Goal: Transaction & Acquisition: Register for event/course

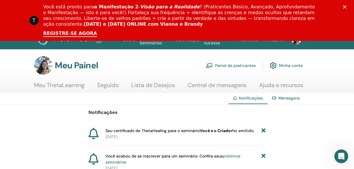
scroll to position [10, 0]
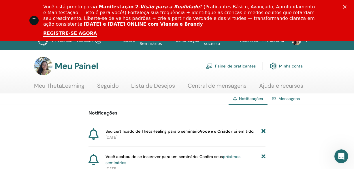
click at [240, 64] on font "Painel de praticantes" at bounding box center [235, 66] width 41 height 5
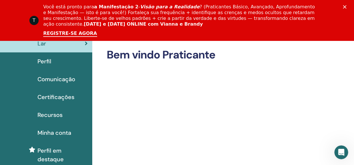
scroll to position [22, 0]
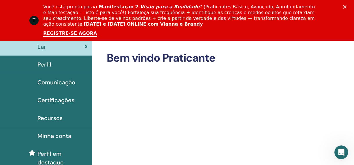
click at [50, 99] on font "Certificações" at bounding box center [55, 99] width 37 height 7
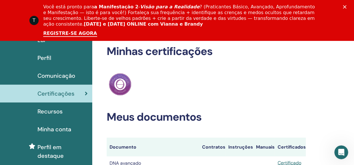
scroll to position [26, 0]
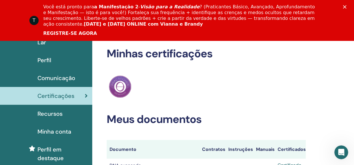
click at [74, 33] on font "REGISTRE-SE AGORA" at bounding box center [70, 33] width 54 height 5
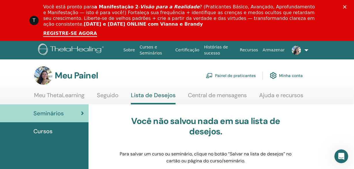
click at [238, 73] on font "Painel de praticantes" at bounding box center [235, 75] width 41 height 5
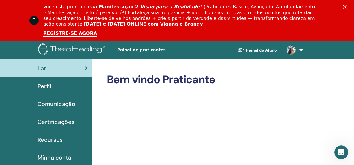
click at [52, 138] on font "Recursos" at bounding box center [49, 139] width 25 height 7
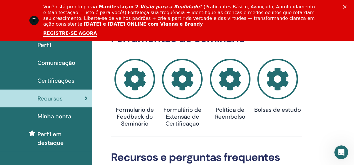
scroll to position [42, 0]
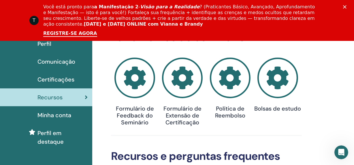
click at [289, 83] on icon at bounding box center [277, 78] width 41 height 41
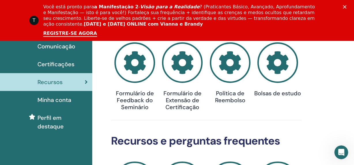
scroll to position [57, 0]
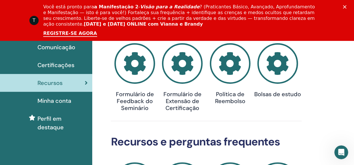
click at [56, 100] on font "Minha conta" at bounding box center [54, 100] width 34 height 7
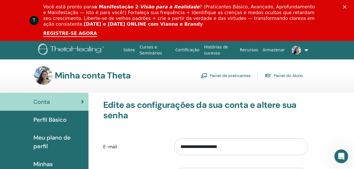
click at [280, 73] on font "Painel do Aluno" at bounding box center [288, 75] width 29 height 5
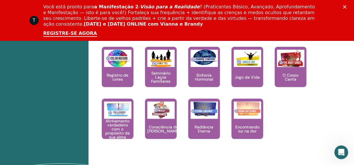
scroll to position [681, 0]
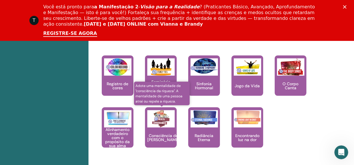
click at [163, 124] on img at bounding box center [160, 118] width 27 height 17
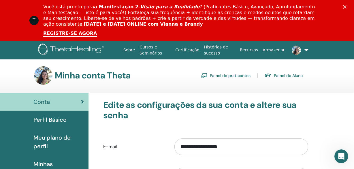
click at [292, 73] on font "Painel do Aluno" at bounding box center [288, 75] width 29 height 5
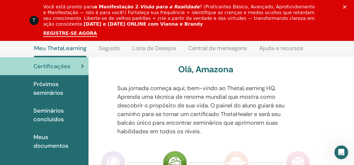
scroll to position [103, 0]
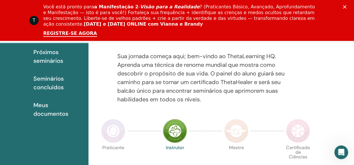
click at [52, 80] on font "Seminários concluídos" at bounding box center [48, 83] width 30 height 16
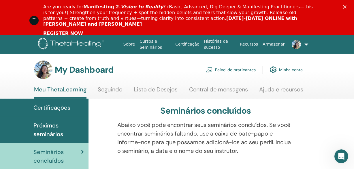
click at [48, 124] on span "Próximos seminários" at bounding box center [58, 129] width 50 height 17
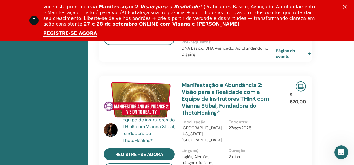
scroll to position [462, 0]
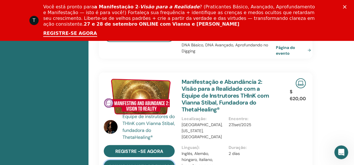
click at [153, 164] on font "salvar na lista de favoritos" at bounding box center [145, 167] width 72 height 6
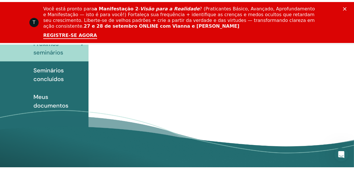
scroll to position [0, 0]
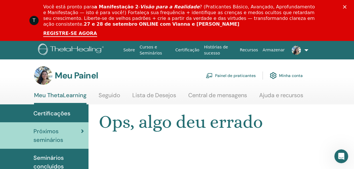
click at [148, 45] on font "Cursos e Seminários" at bounding box center [150, 50] width 22 height 11
click at [152, 52] on font "Cursos e Seminários" at bounding box center [150, 50] width 22 height 11
